Goal: Go to known website: Access a specific website the user already knows

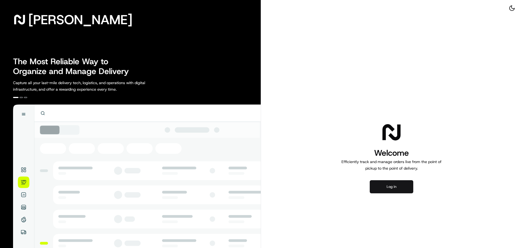
click at [406, 191] on button "Log in" at bounding box center [391, 186] width 43 height 13
